Goal: Information Seeking & Learning: Learn about a topic

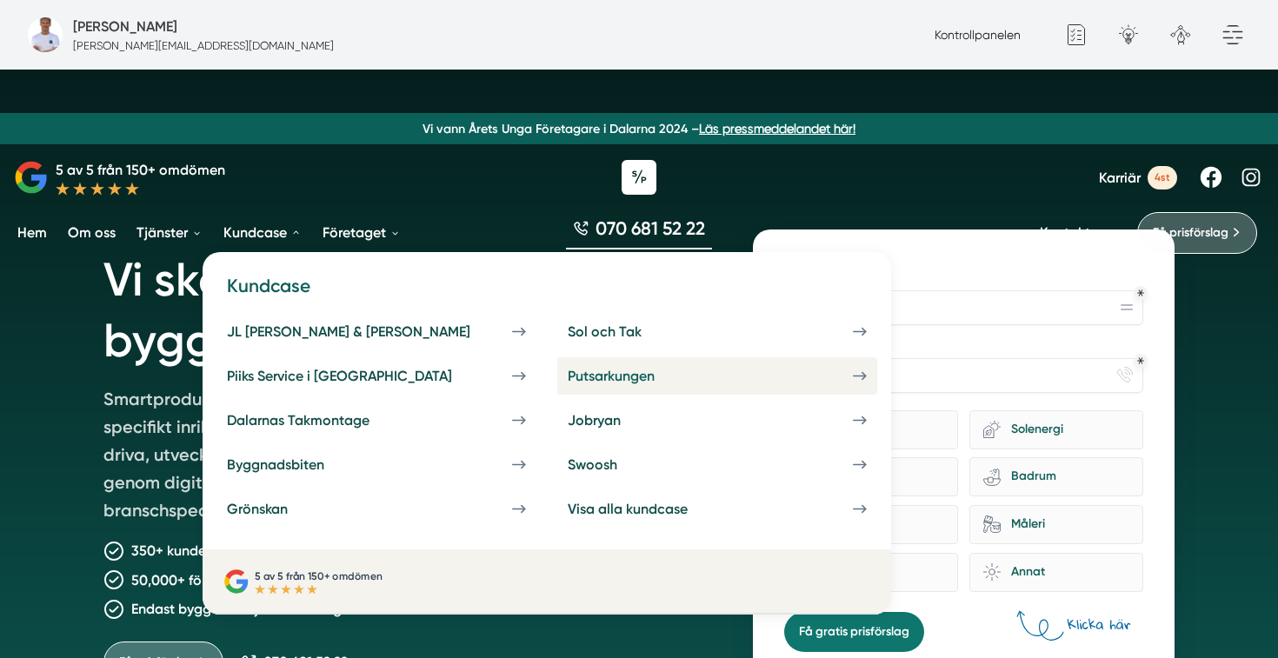
click at [557, 363] on link "Putsarkungen" at bounding box center [717, 375] width 320 height 37
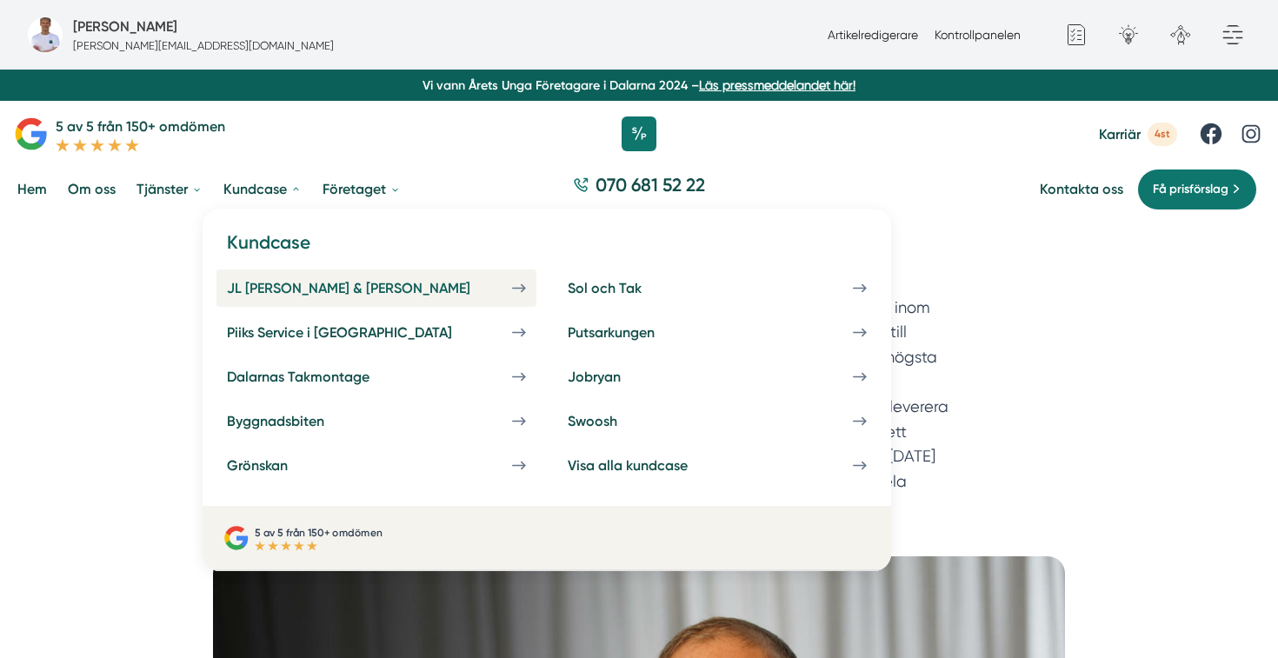
click at [272, 278] on link "JL [PERSON_NAME] & [PERSON_NAME]" at bounding box center [376, 287] width 320 height 37
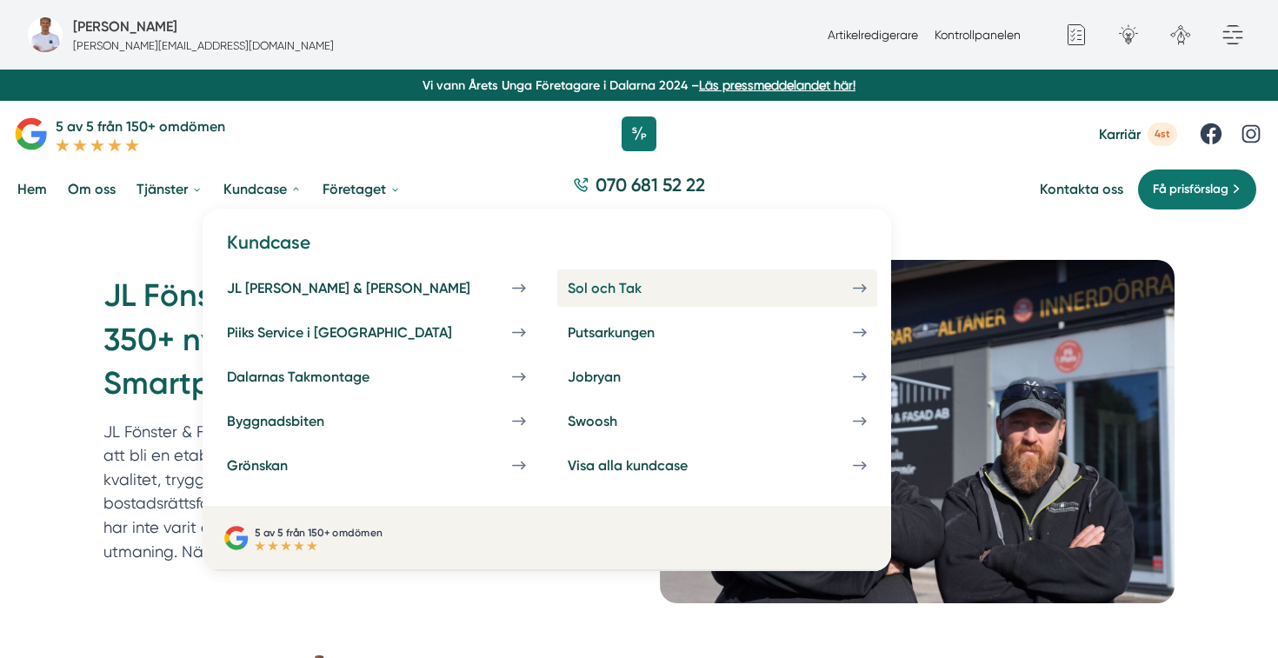
click at [567, 290] on div "Sol och Tak" at bounding box center [625, 288] width 116 height 17
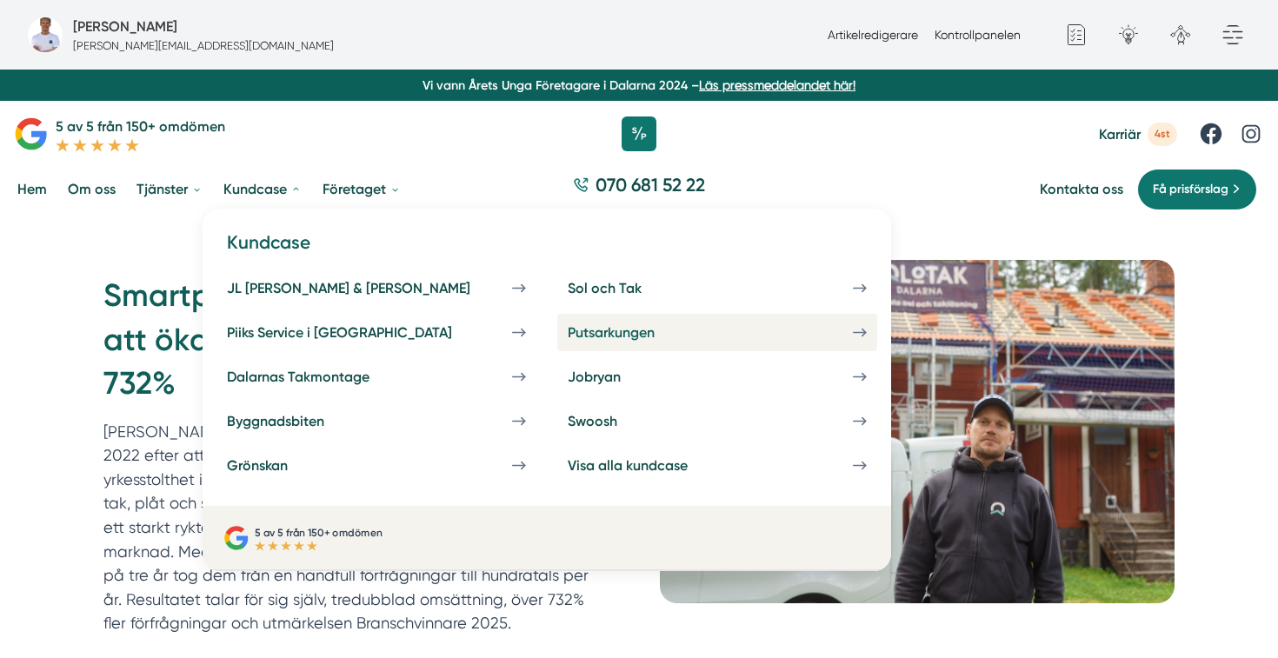
click at [567, 331] on div "Putsarkungen" at bounding box center [631, 332] width 129 height 17
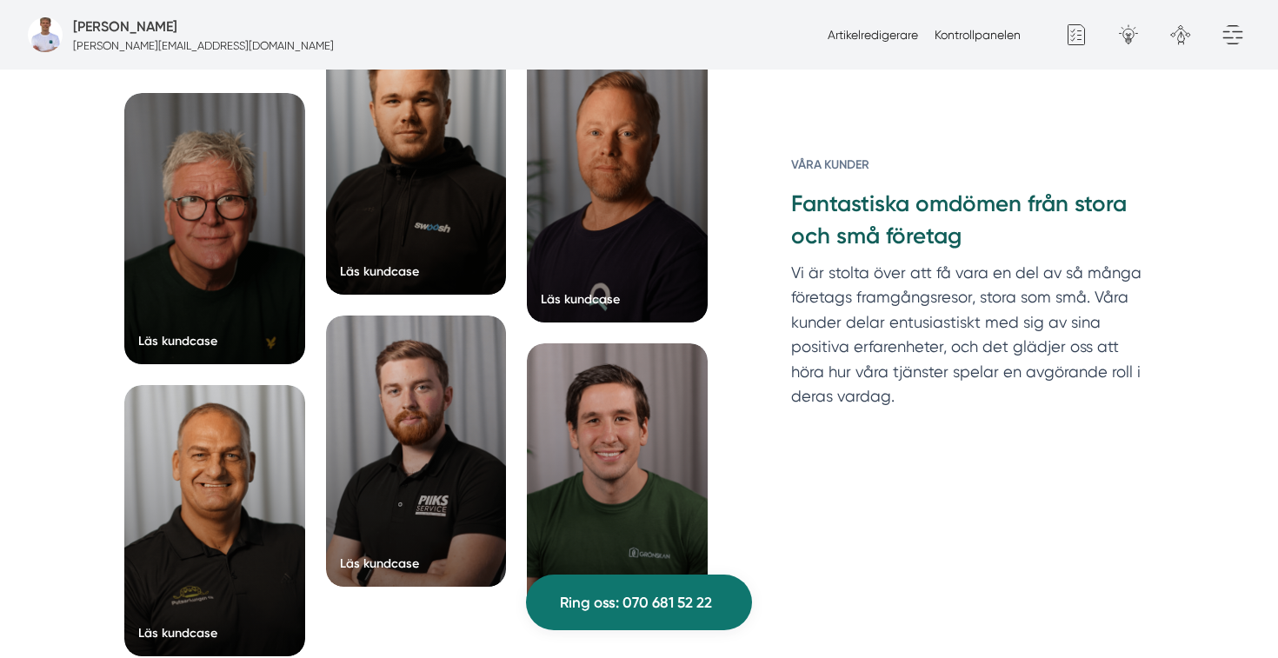
scroll to position [4546, 0]
